Goal: Complete application form: Complete application form

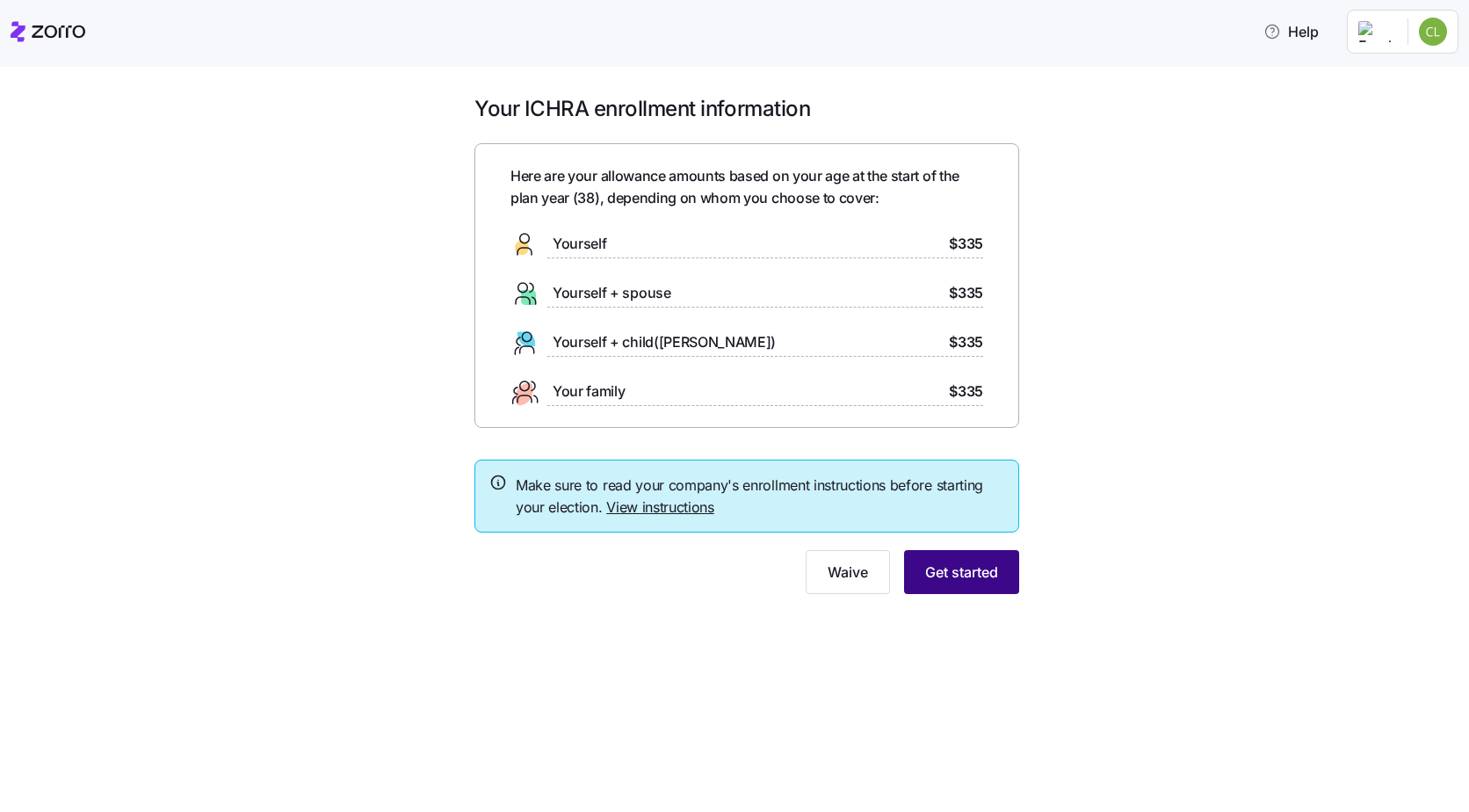
click at [949, 573] on span "Get started" at bounding box center [961, 571] width 73 height 21
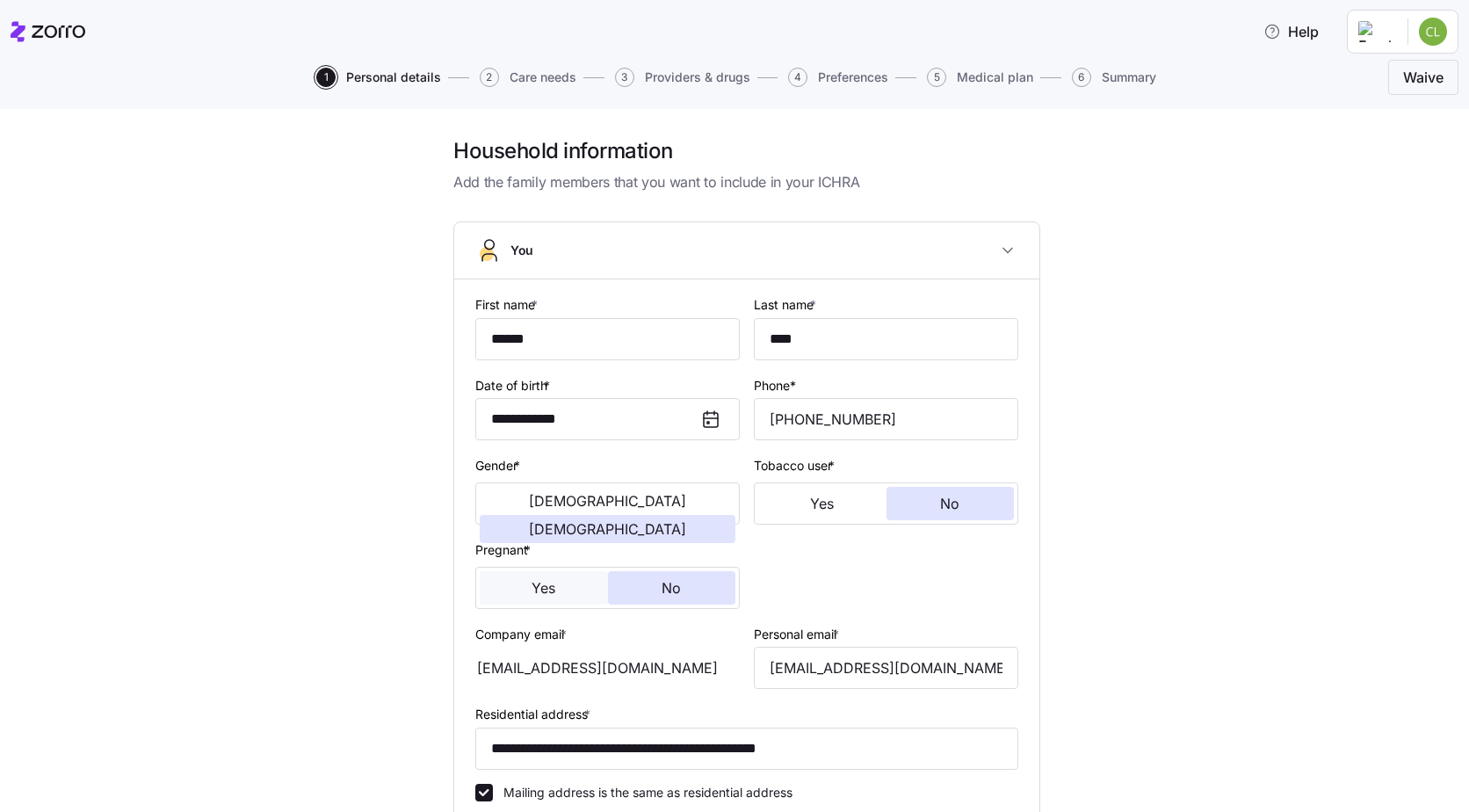
click at [506, 592] on button "Yes" at bounding box center [543, 588] width 128 height 33
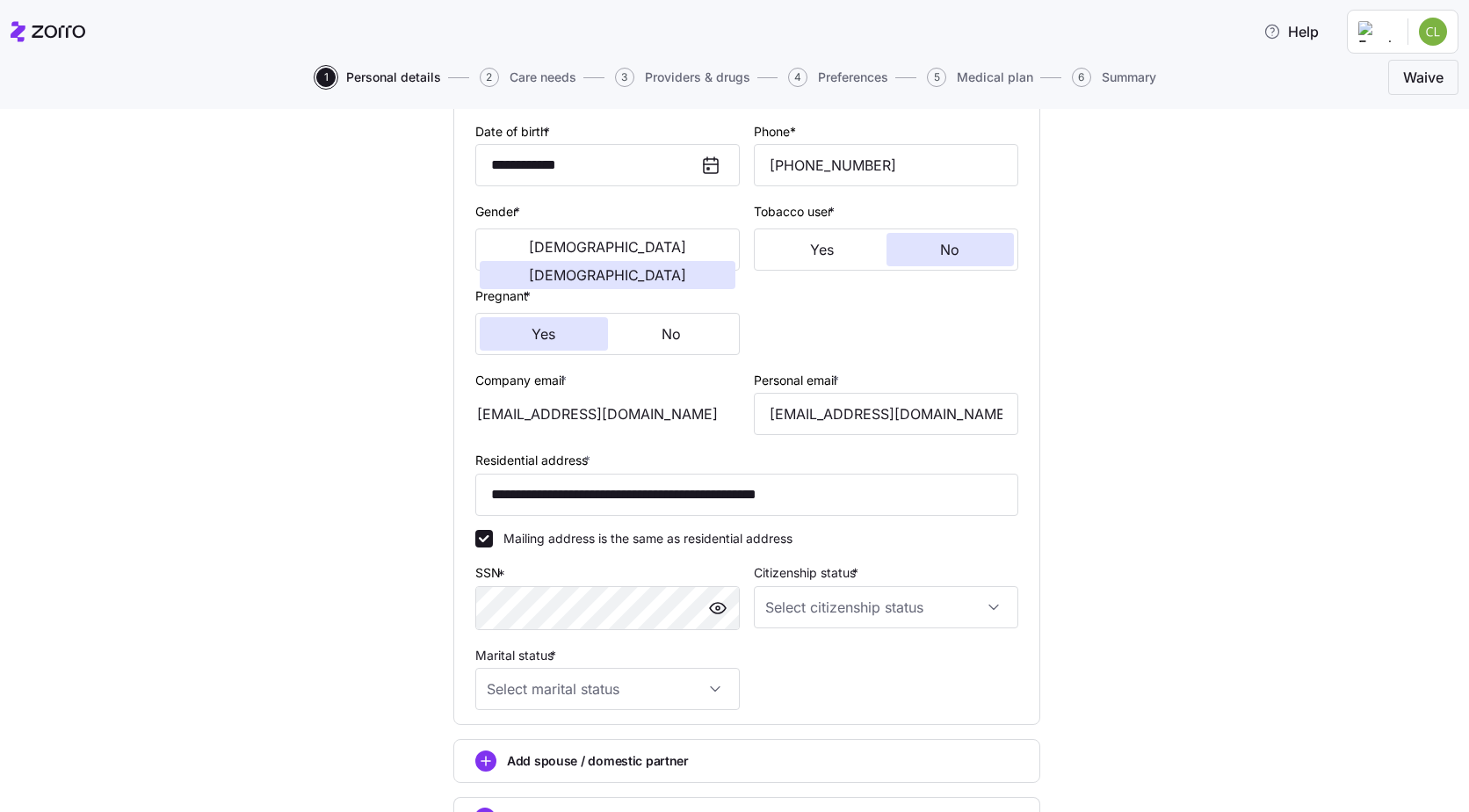
scroll to position [264, 0]
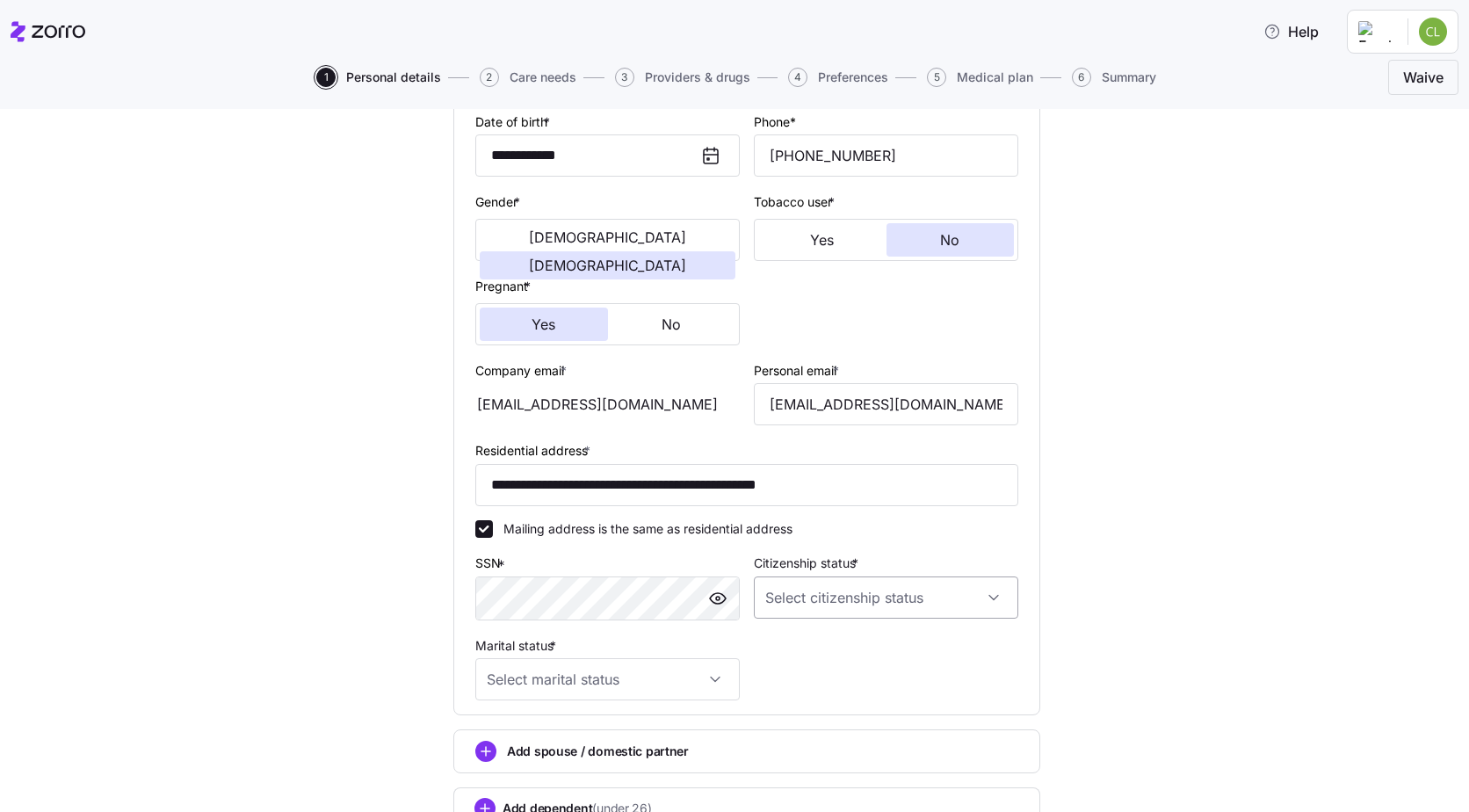
click at [984, 601] on input "Citizenship status *" at bounding box center [886, 598] width 265 height 42
click at [832, 651] on div "US citizen" at bounding box center [879, 651] width 250 height 37
type input "US citizen"
click at [717, 679] on input "Marital status *" at bounding box center [607, 679] width 265 height 42
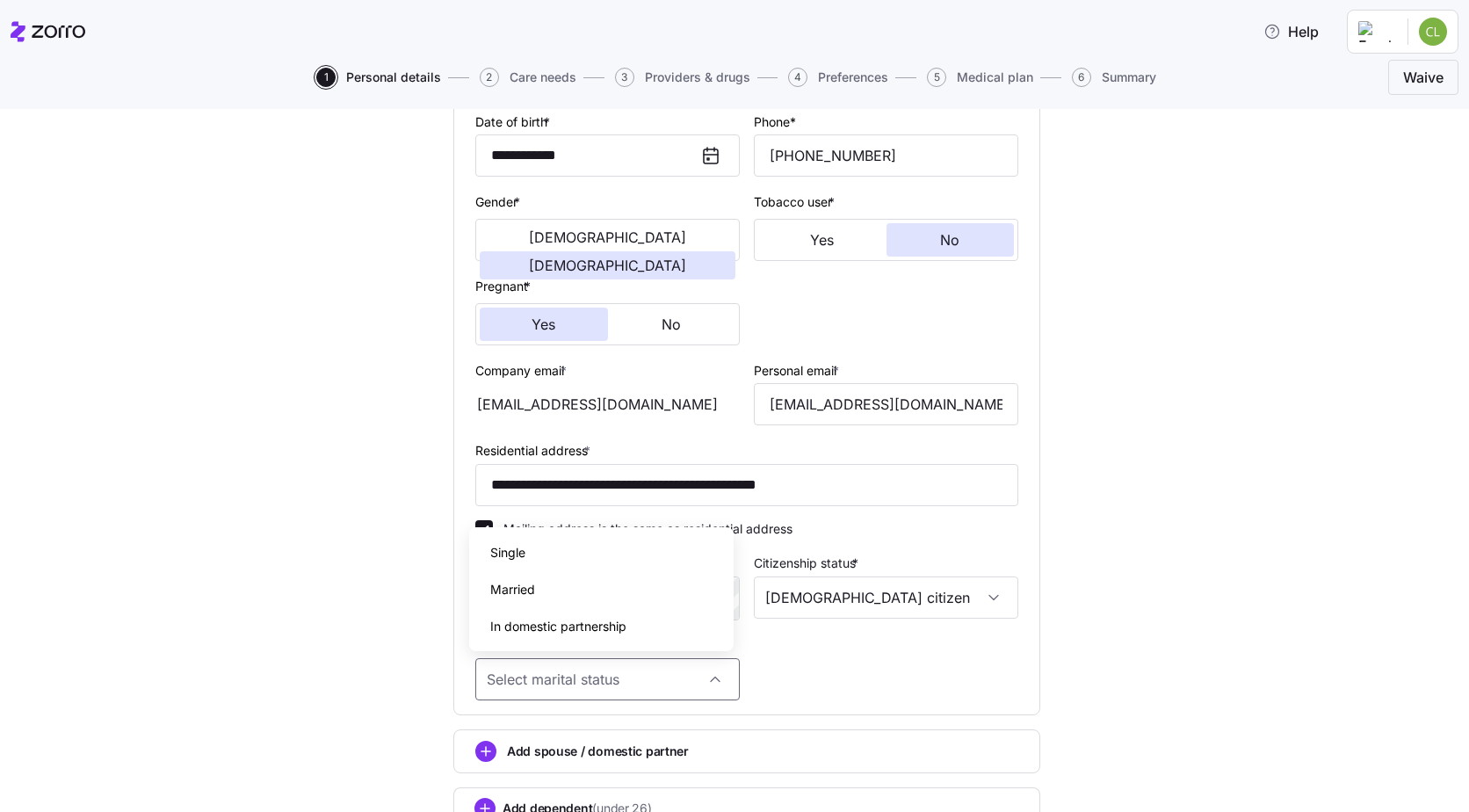
click at [614, 590] on div "Married" at bounding box center [601, 590] width 250 height 37
type input "Married"
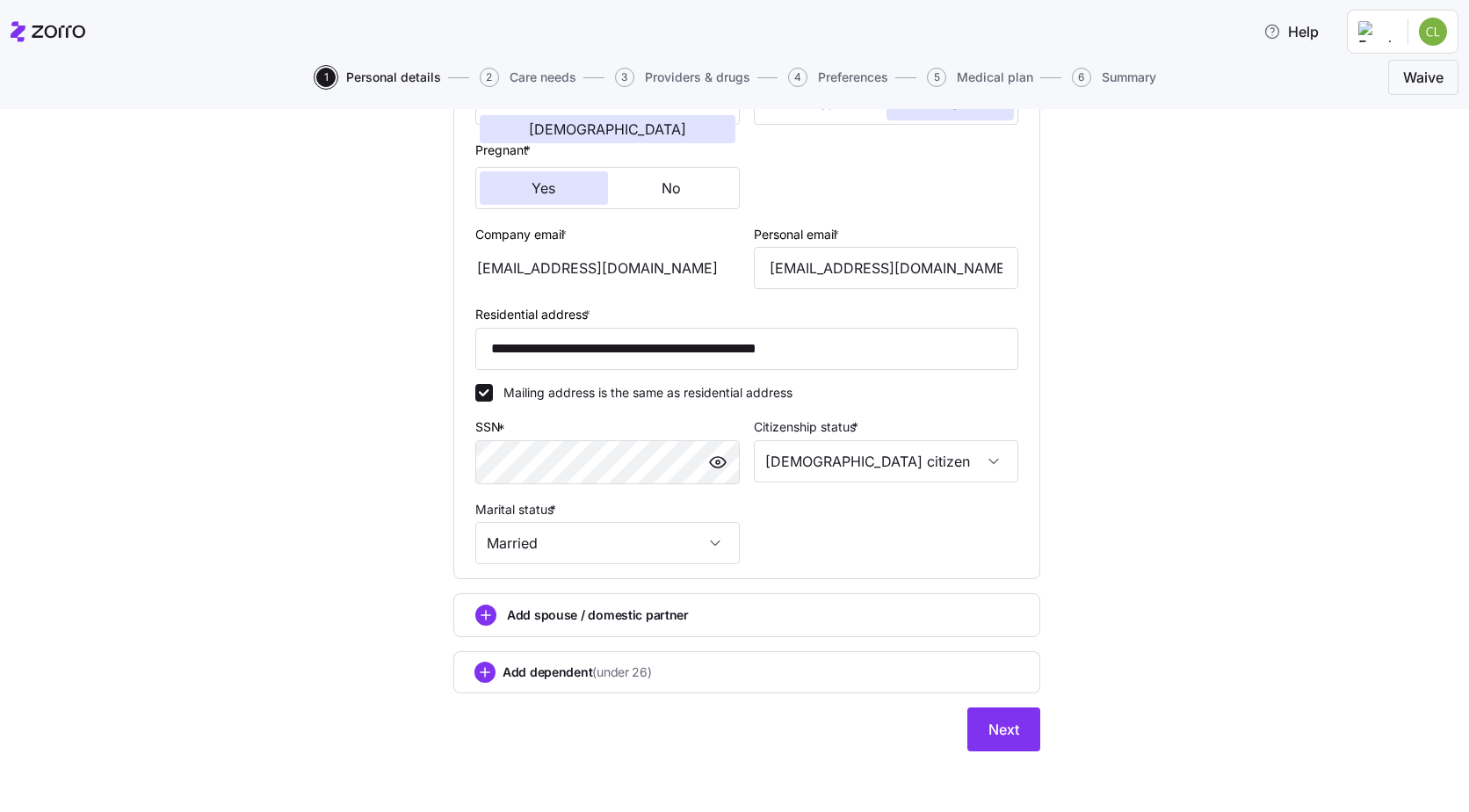
scroll to position [402, 0]
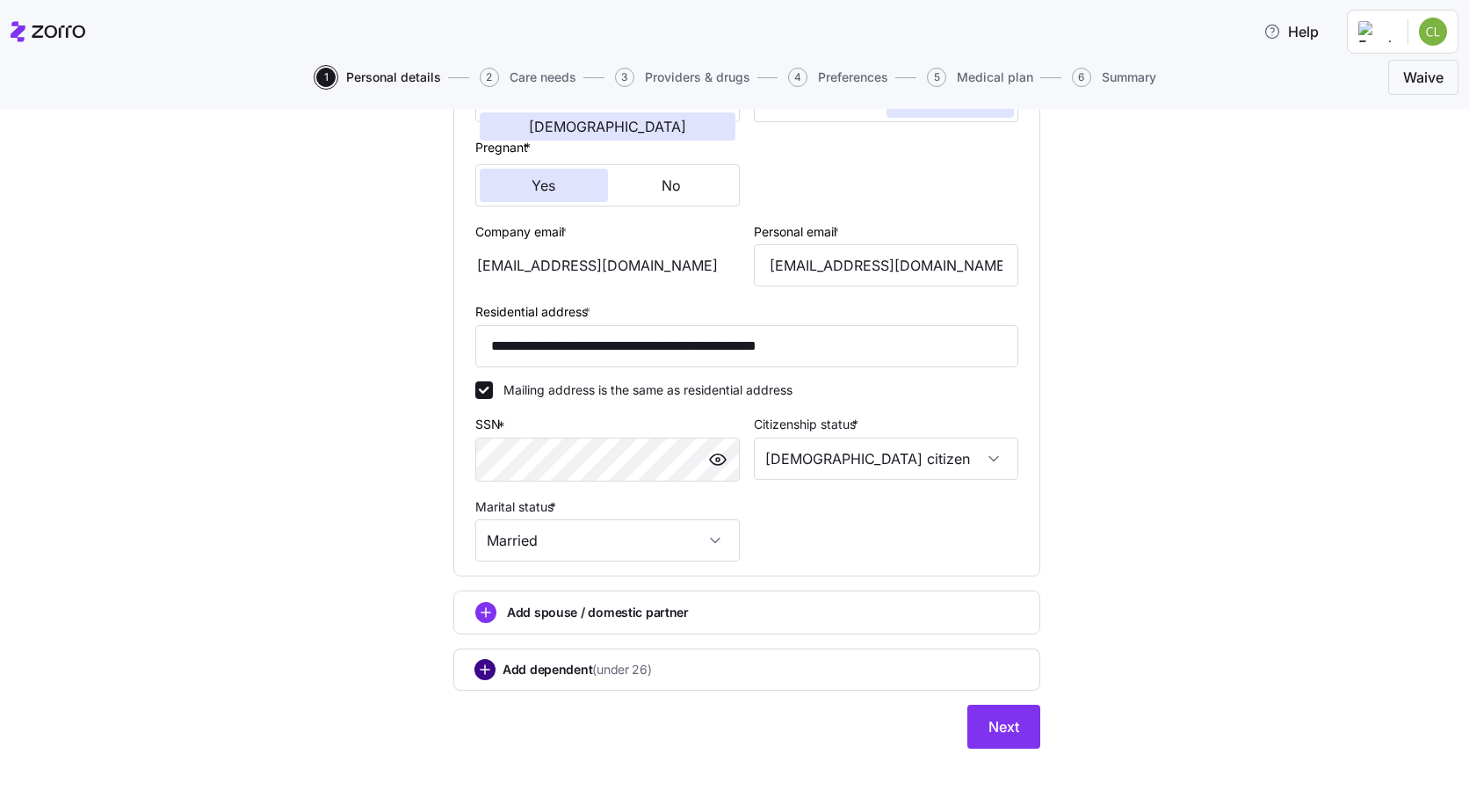
click at [475, 672] on circle "add icon" at bounding box center [484, 669] width 19 height 19
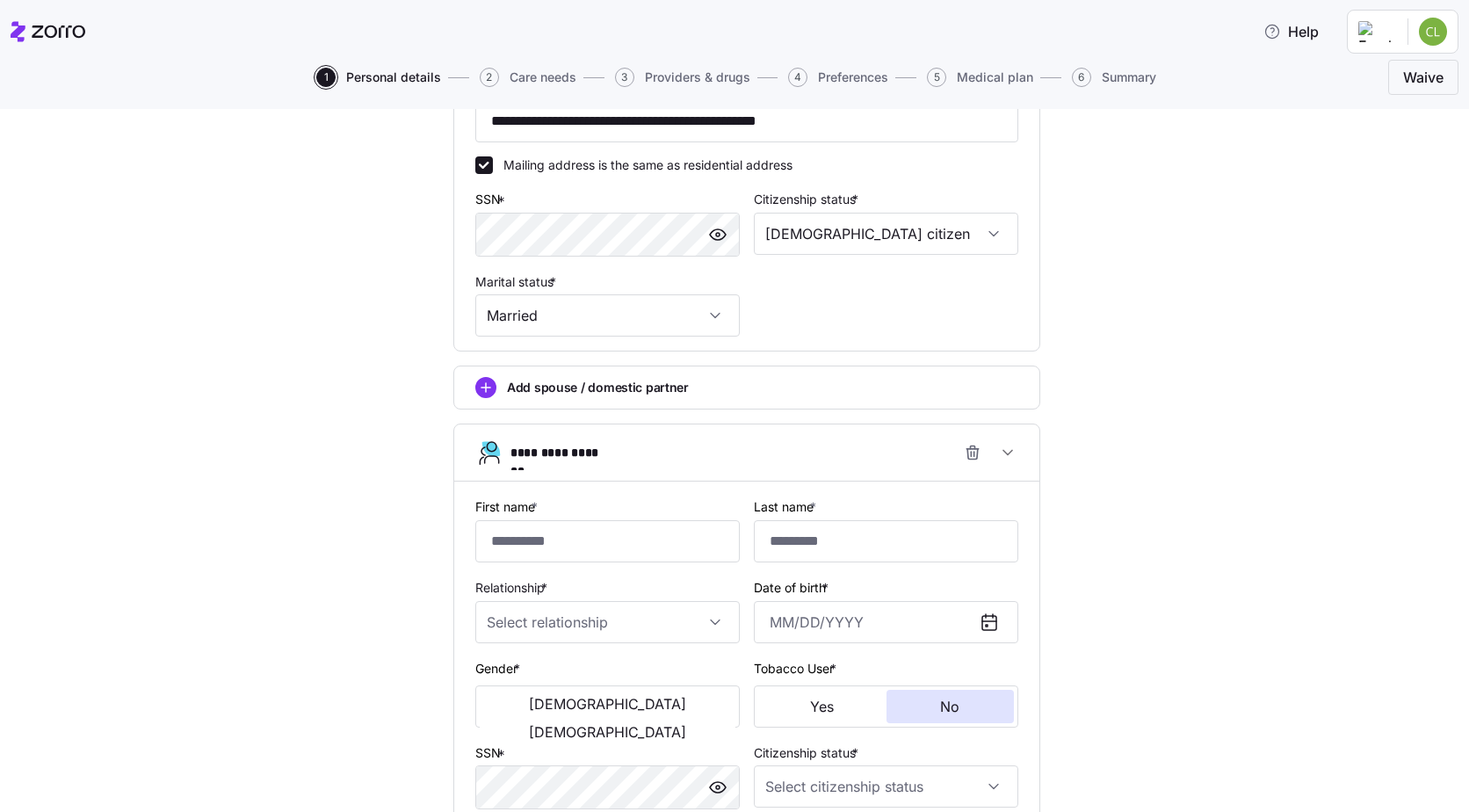
scroll to position [666, 0]
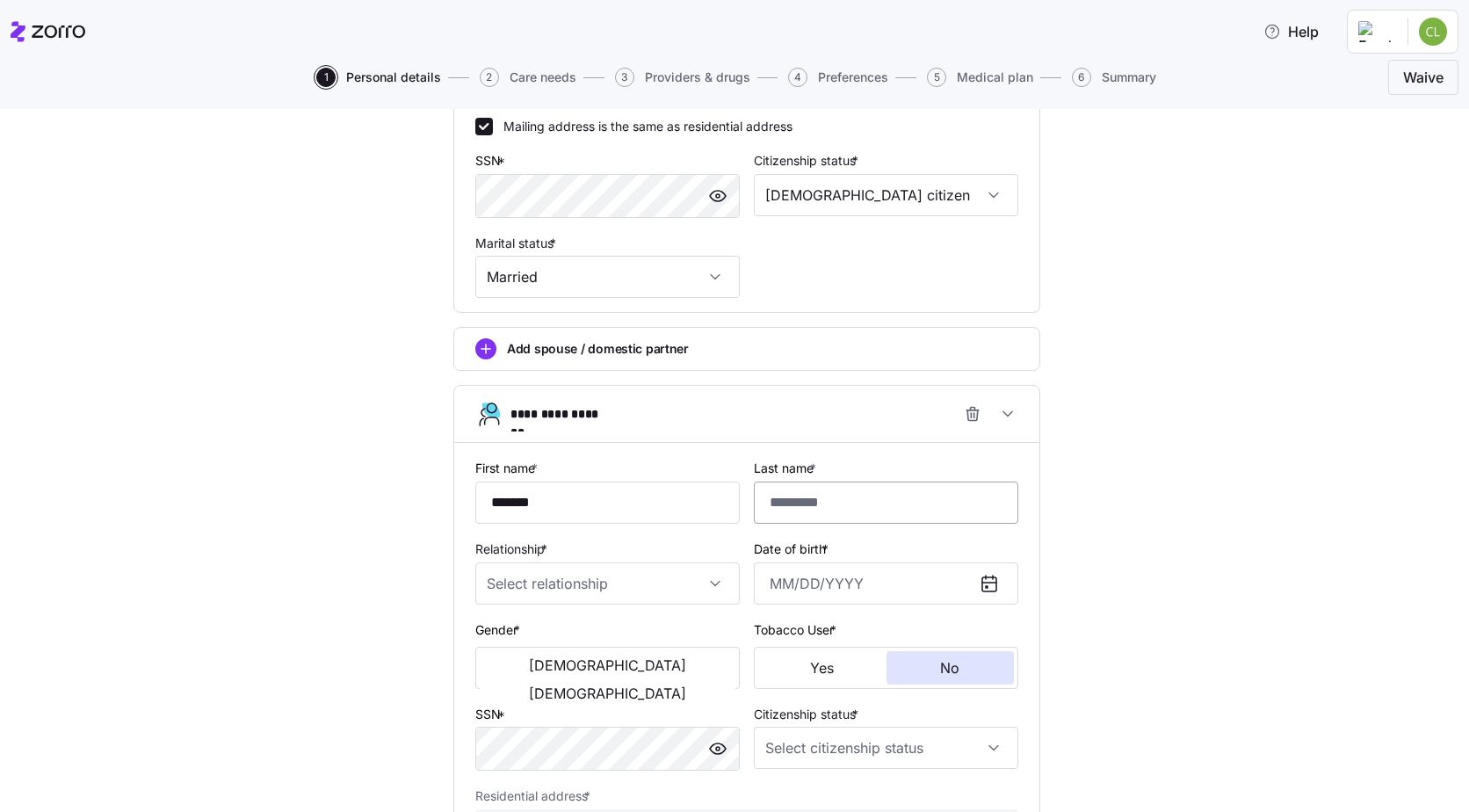
type input "*******"
click at [832, 499] on input "Last name *" at bounding box center [886, 503] width 265 height 42
type input "****"
click at [704, 577] on input "Relationship *" at bounding box center [607, 583] width 265 height 42
click at [534, 643] on div "Child" at bounding box center [601, 637] width 250 height 37
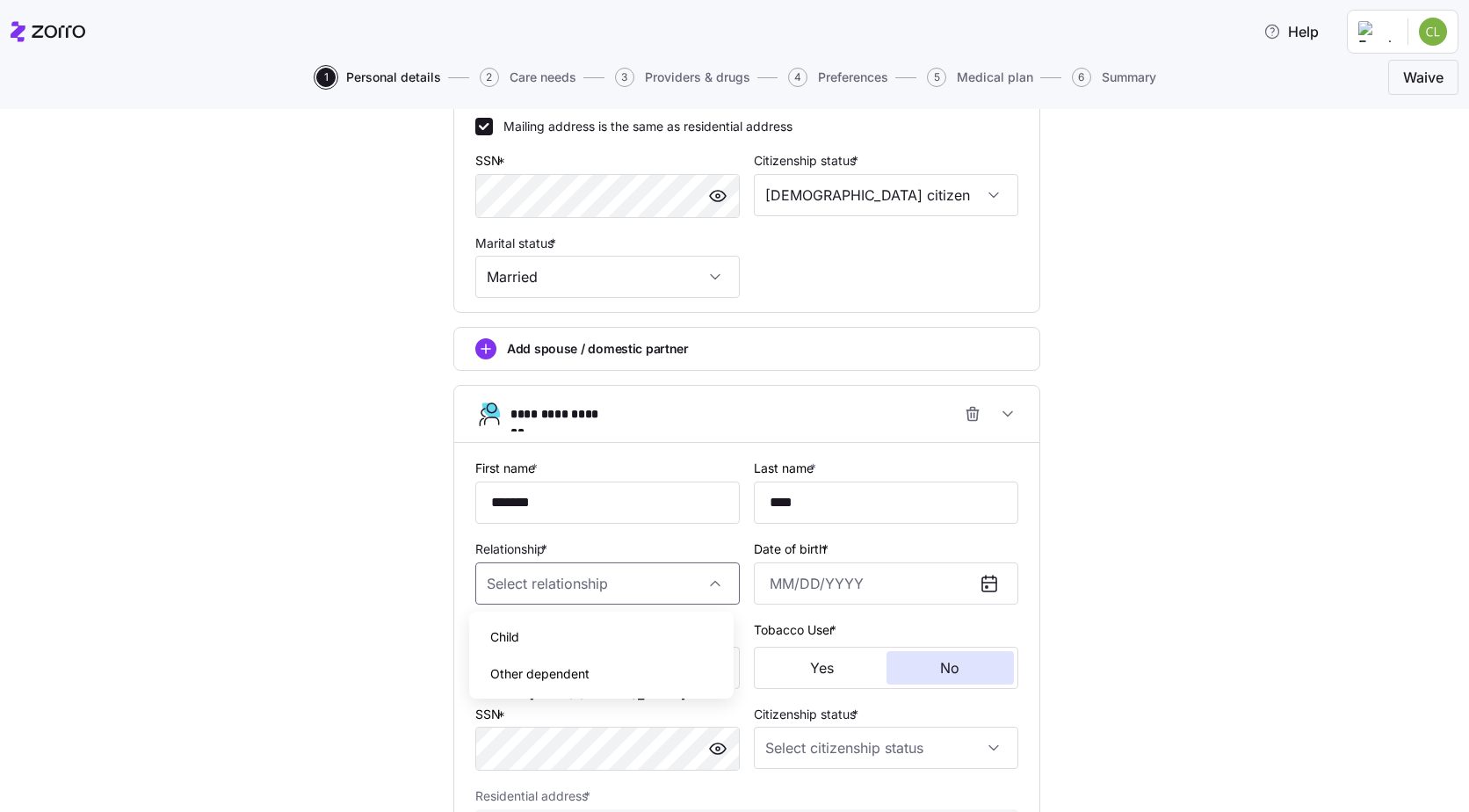
type input "Child"
click at [992, 588] on icon at bounding box center [989, 583] width 21 height 21
click at [982, 585] on icon at bounding box center [988, 583] width 14 height 14
click at [789, 586] on input "Date of birth *" at bounding box center [886, 583] width 265 height 42
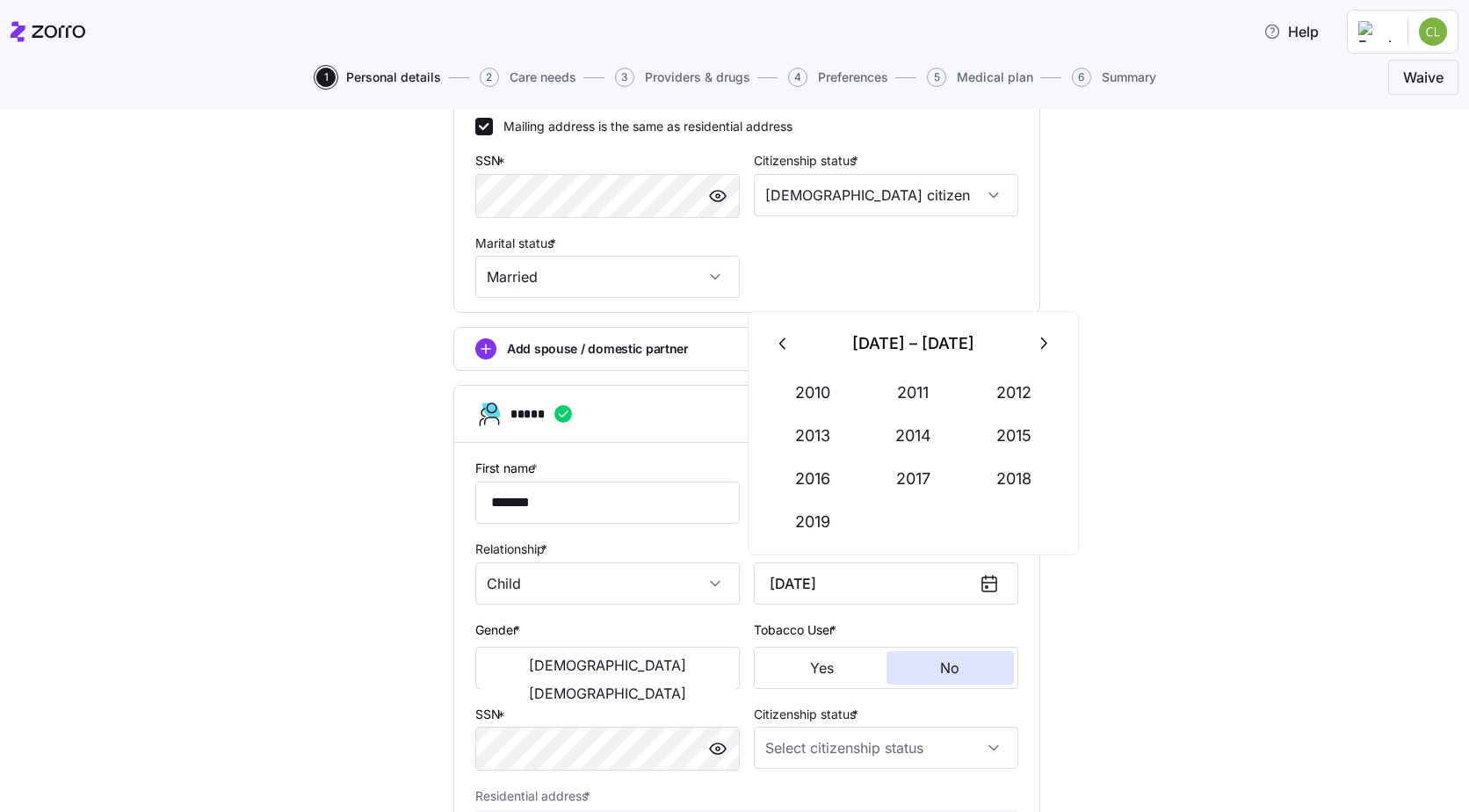
type input "May 7, 2017"
click at [543, 666] on span "Male" at bounding box center [607, 664] width 157 height 14
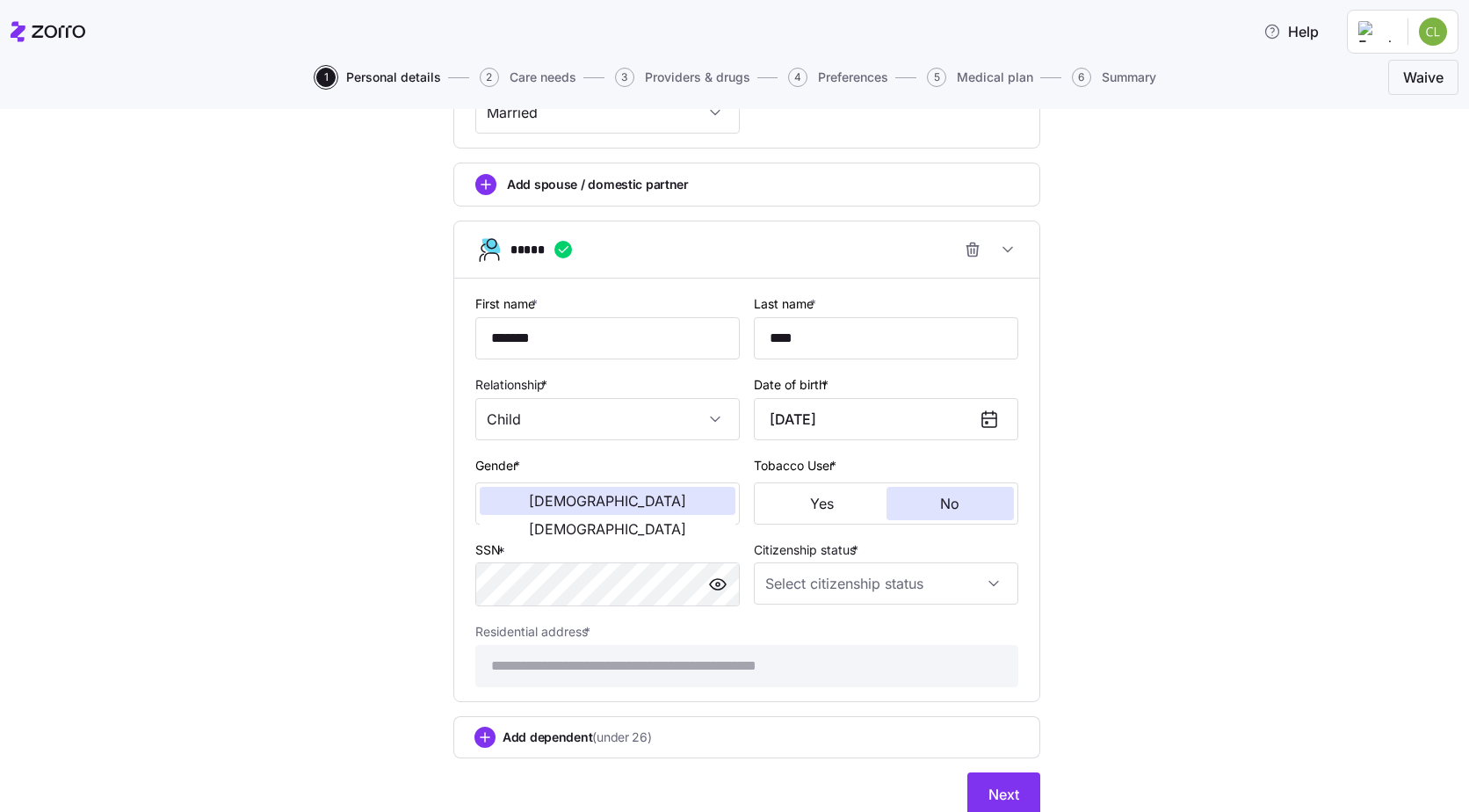
scroll to position [842, 0]
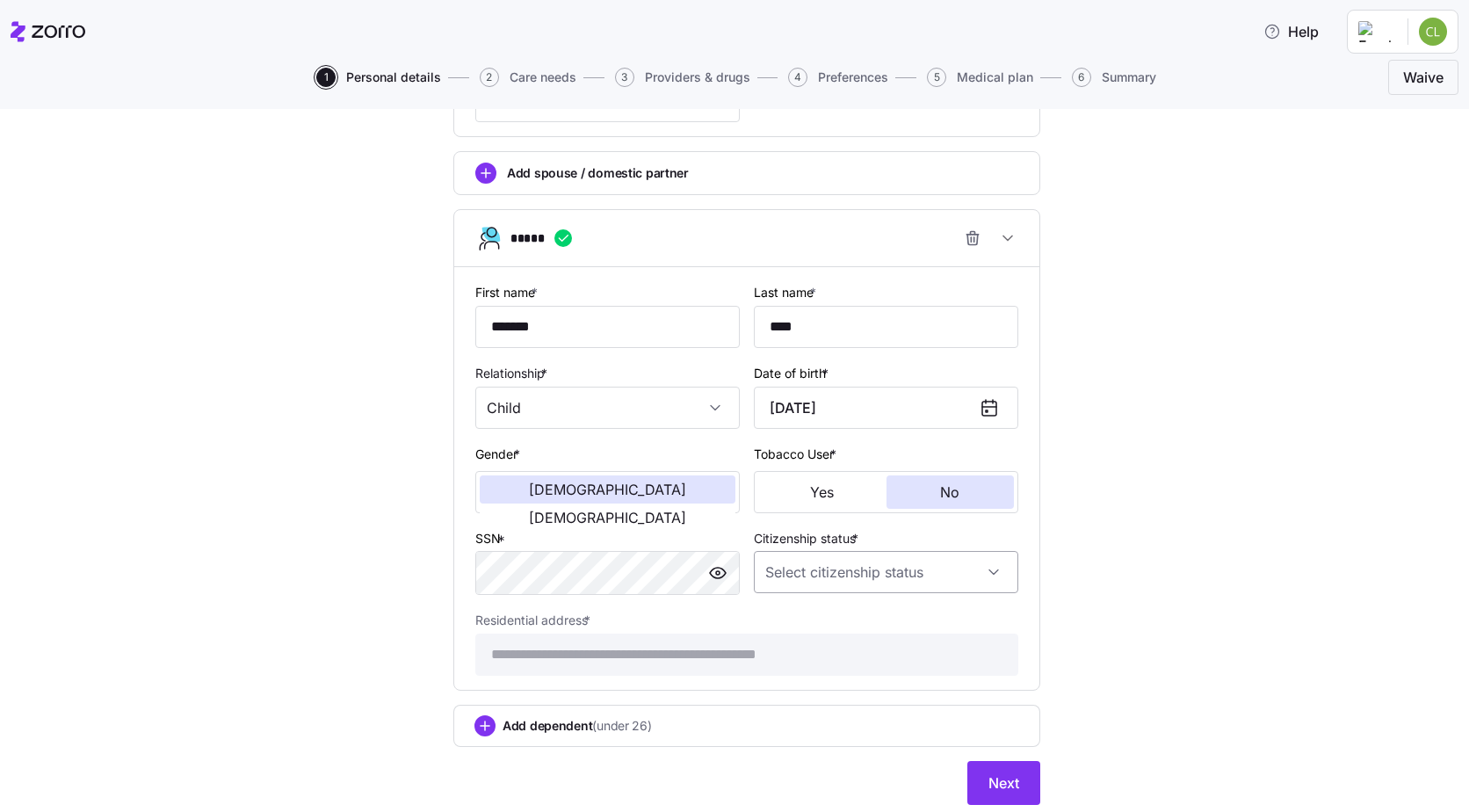
click at [984, 569] on input "Citizenship status *" at bounding box center [886, 572] width 265 height 42
click at [833, 619] on div "US citizen" at bounding box center [879, 626] width 250 height 37
type input "US citizen"
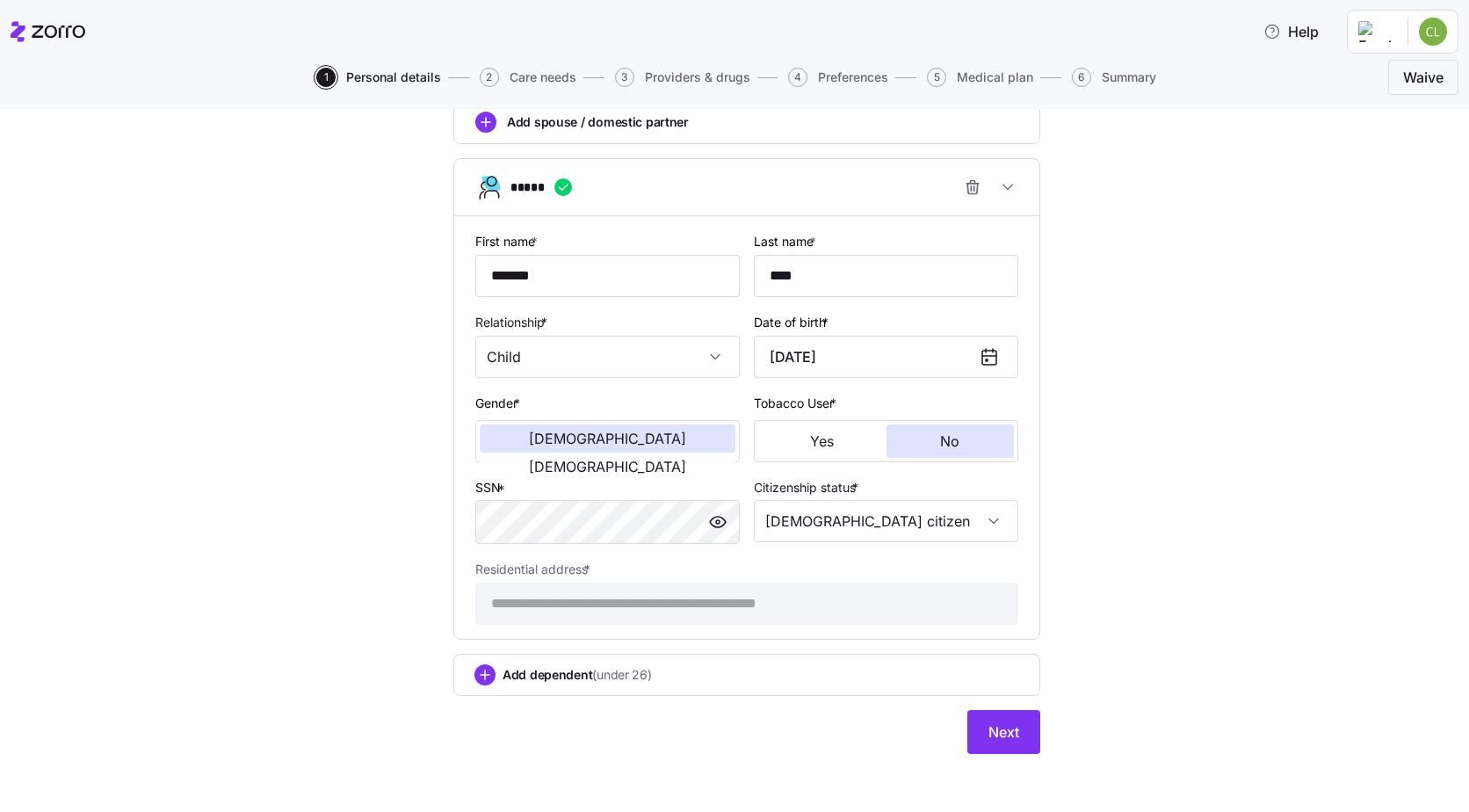
scroll to position [898, 0]
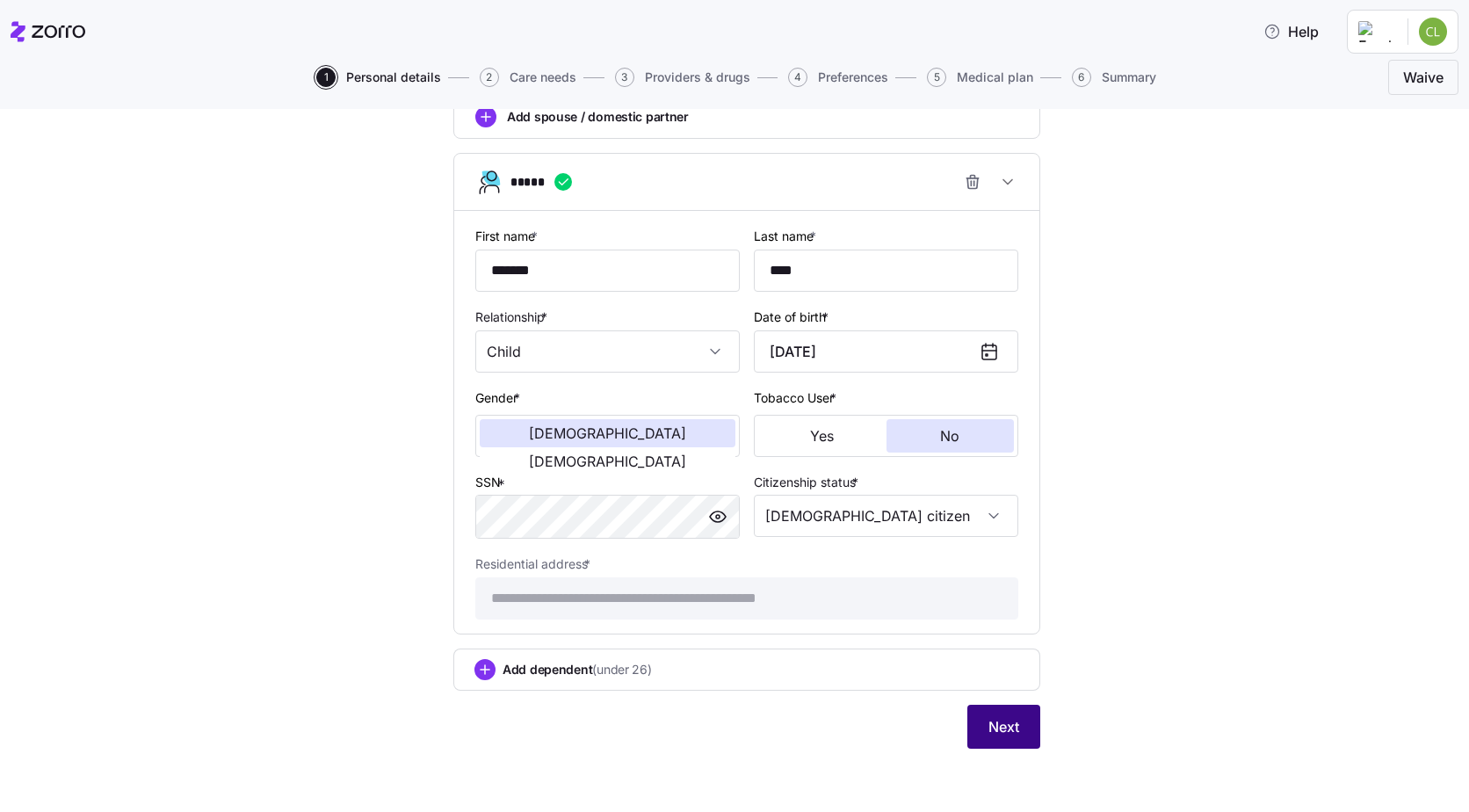
click at [998, 736] on span "Next" at bounding box center [1003, 726] width 30 height 21
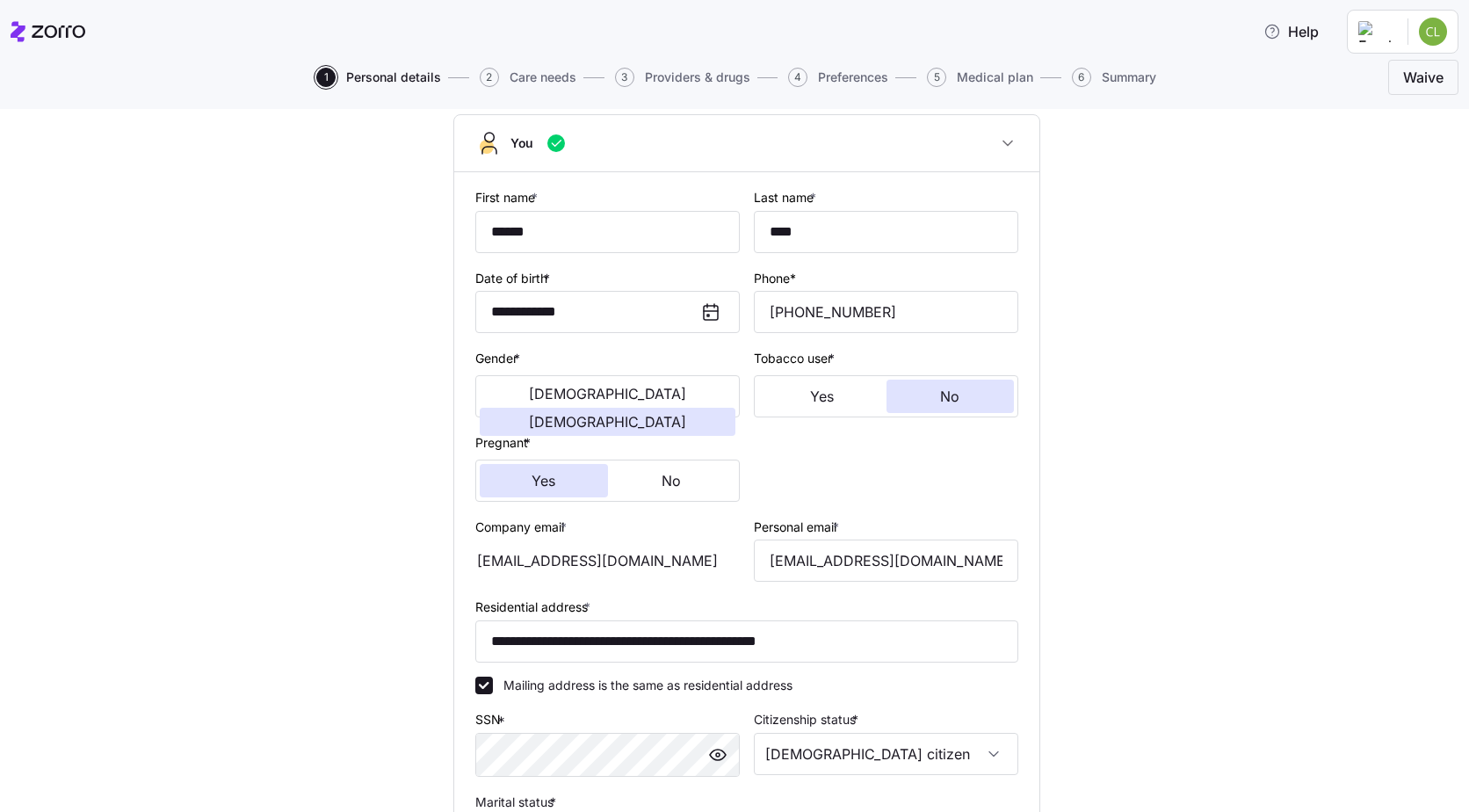
scroll to position [0, 0]
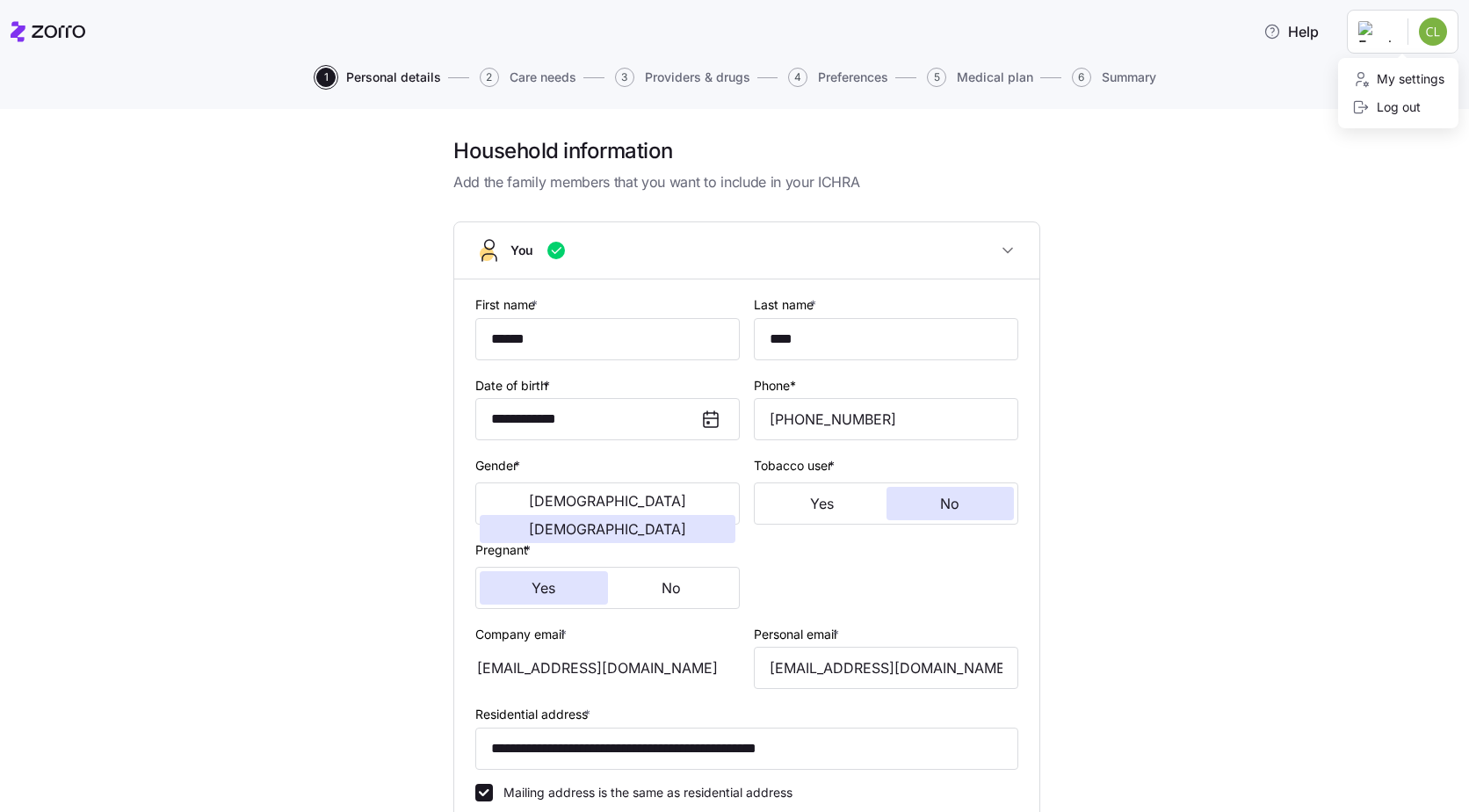
click at [1439, 23] on html "**********" at bounding box center [734, 400] width 1469 height 801
click at [1387, 113] on div "Log out" at bounding box center [1386, 107] width 68 height 19
